Goal: Task Accomplishment & Management: Use online tool/utility

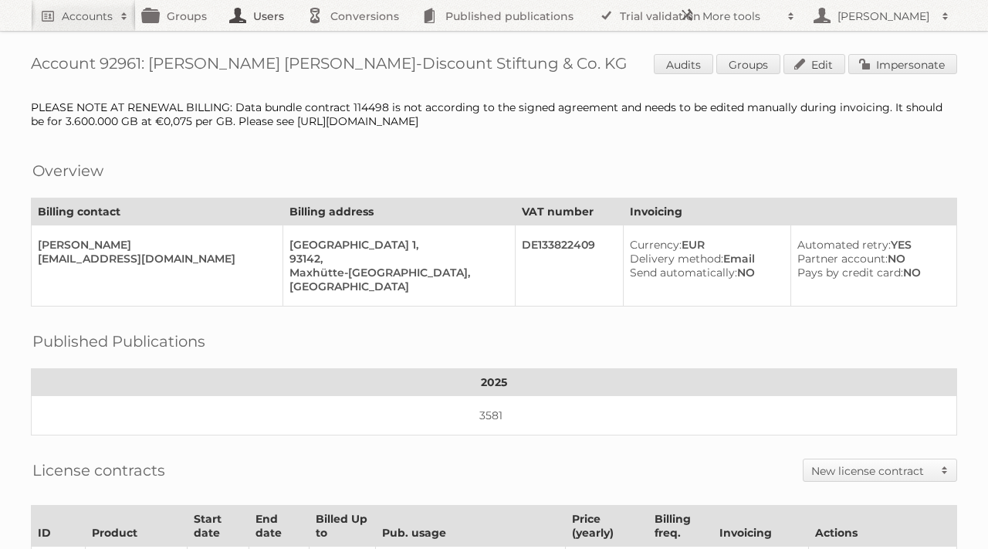
click at [265, 18] on link "Users" at bounding box center [260, 15] width 77 height 31
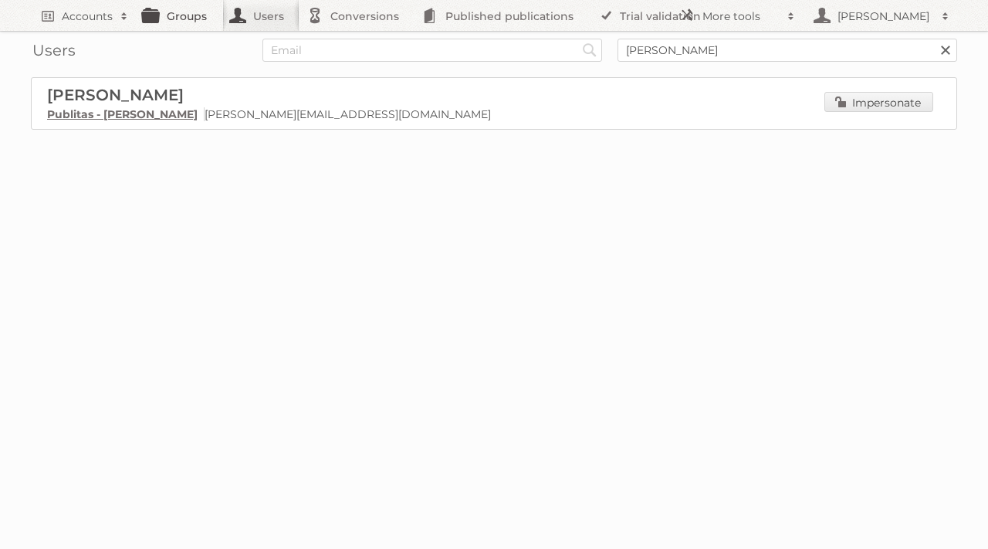
click at [177, 12] on link "Groups" at bounding box center [179, 15] width 86 height 31
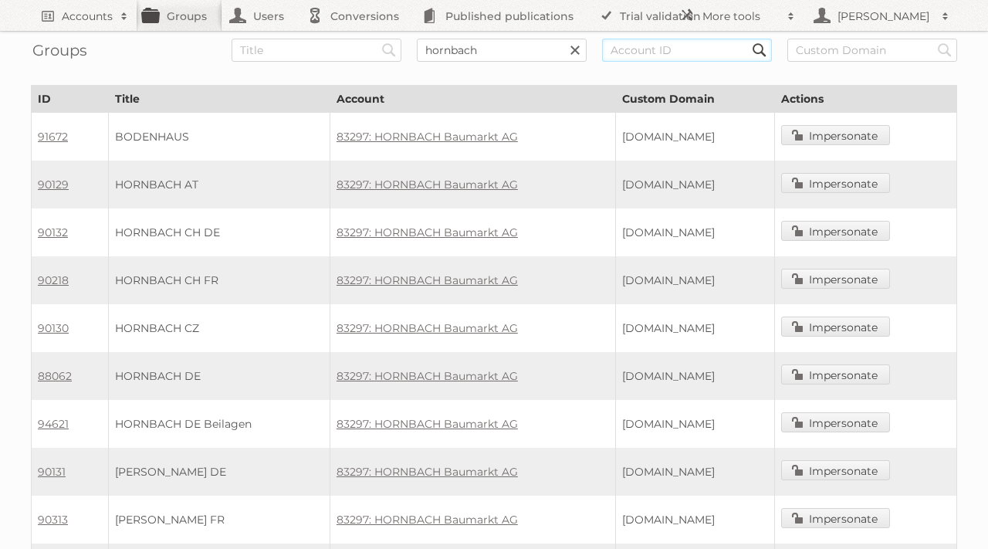
click at [646, 49] on input "text" at bounding box center [687, 50] width 170 height 23
click at [469, 52] on input "hornbach" at bounding box center [502, 50] width 170 height 23
type input "intergast"
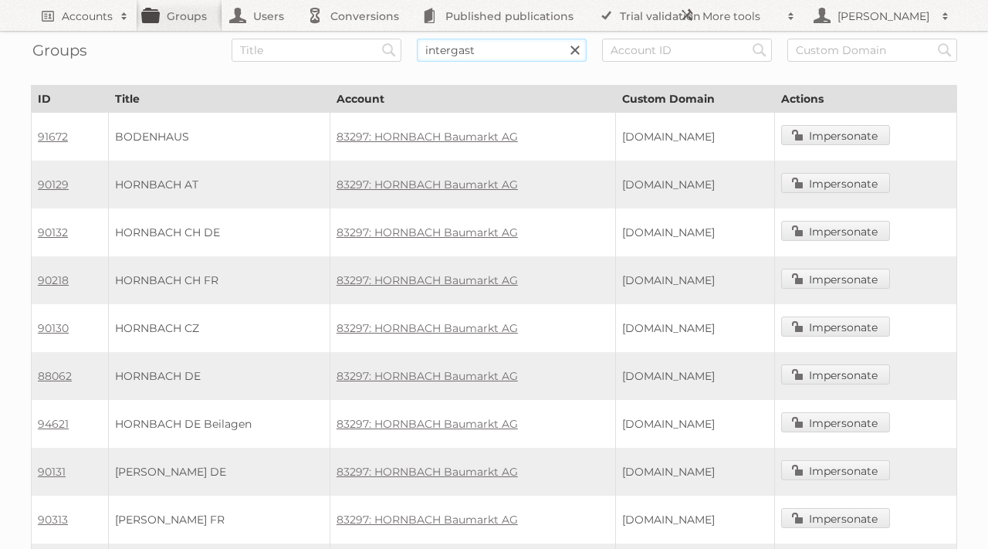
click at [377, 39] on input "Search" at bounding box center [388, 50] width 23 height 23
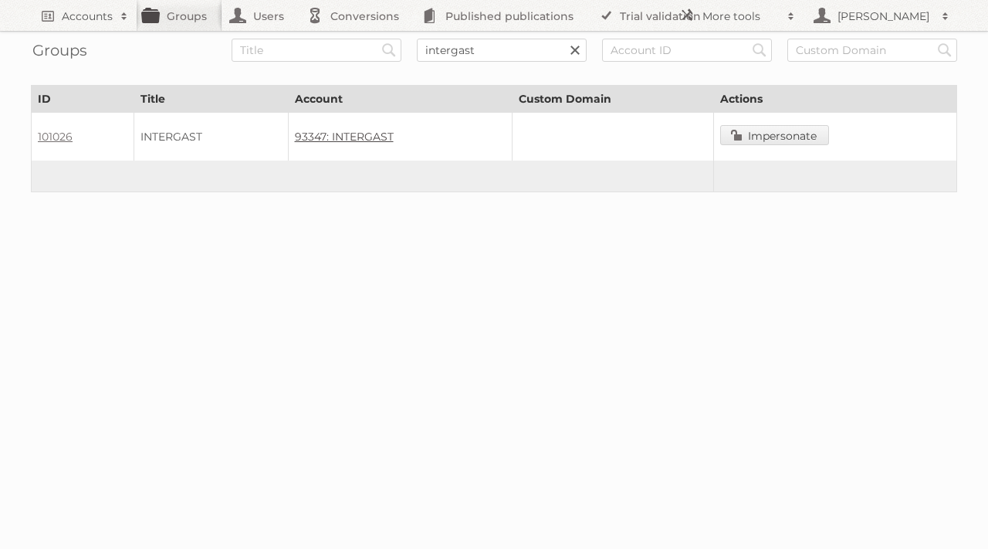
click at [354, 132] on link "93347: INTERGAST" at bounding box center [344, 137] width 99 height 14
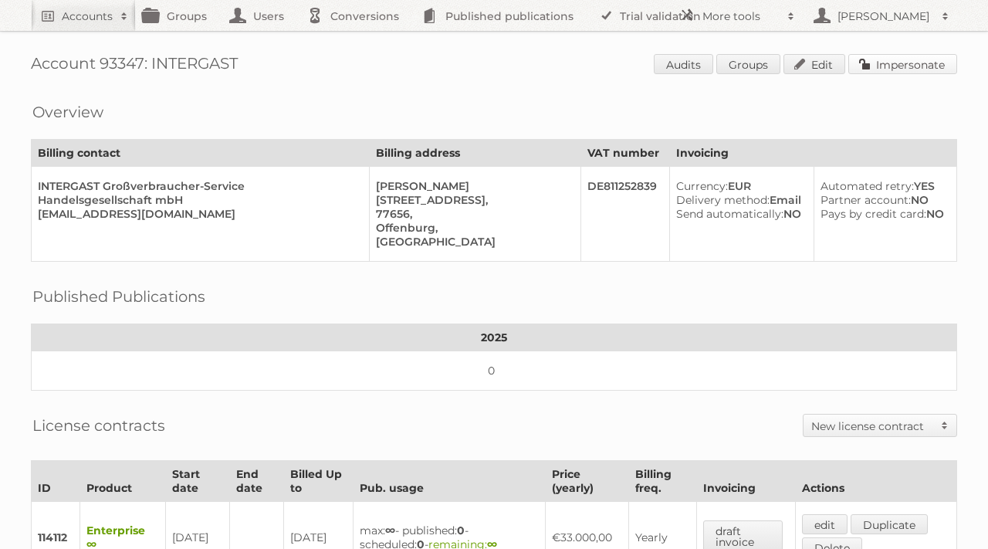
click at [904, 62] on link "Impersonate" at bounding box center [902, 64] width 109 height 20
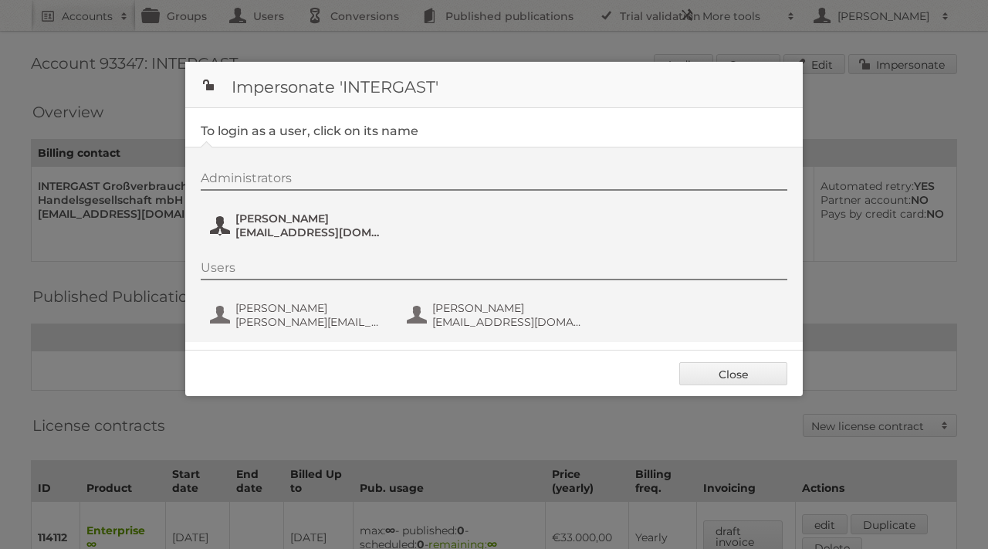
click at [252, 228] on span "[EMAIL_ADDRESS][DOMAIN_NAME]" at bounding box center [310, 232] width 150 height 14
